Goal: Information Seeking & Learning: Learn about a topic

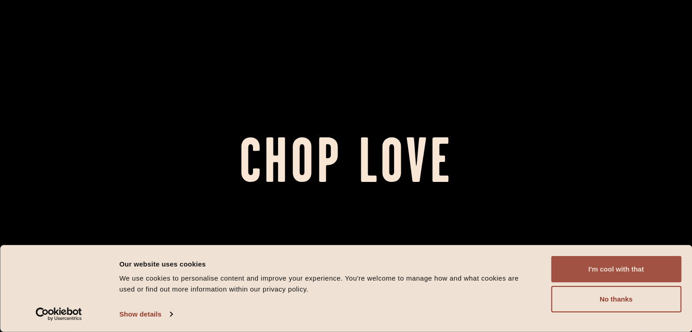
click at [594, 270] on button "I'm cool with that" at bounding box center [616, 269] width 130 height 26
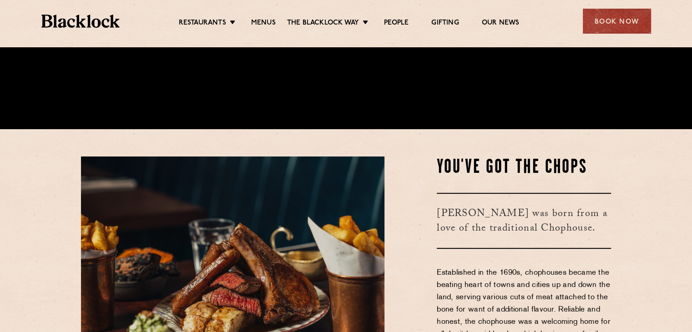
scroll to position [200, 0]
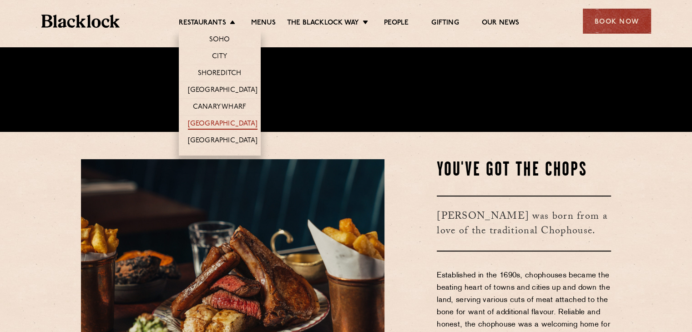
click at [218, 120] on link "[GEOGRAPHIC_DATA]" at bounding box center [223, 125] width 70 height 10
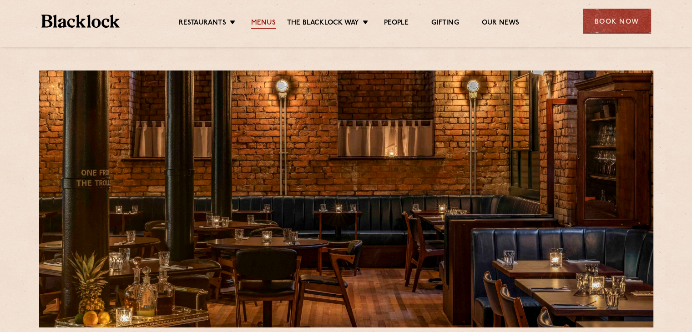
click at [266, 23] on link "Menus" at bounding box center [263, 24] width 25 height 10
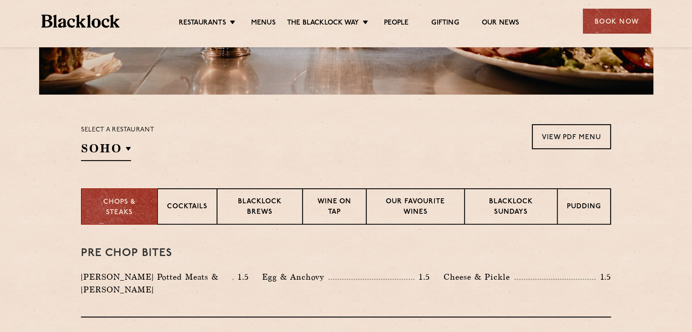
scroll to position [245, 0]
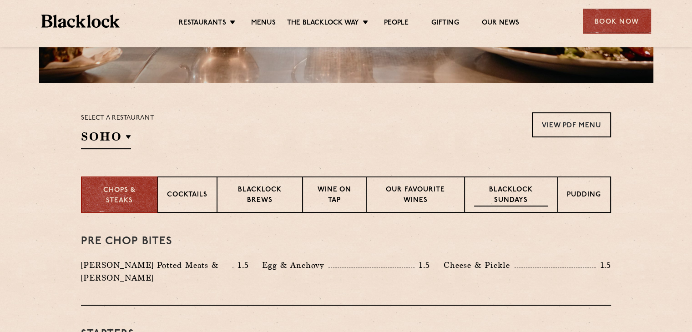
click at [517, 195] on p "Blacklock Sundays" at bounding box center [511, 195] width 74 height 21
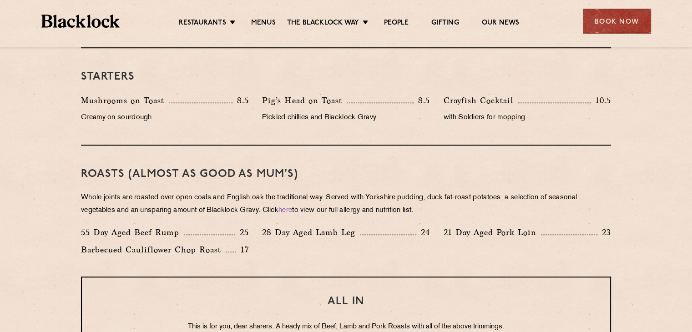
scroll to position [536, 0]
